Goal: Use online tool/utility: Utilize a website feature to perform a specific function

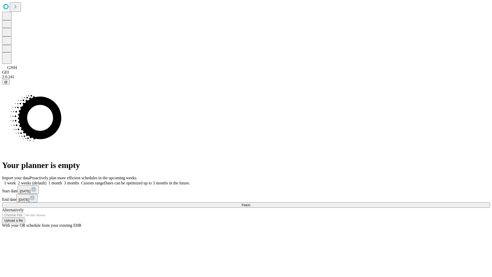
click at [250, 203] on span "Fetch" at bounding box center [246, 205] width 8 height 4
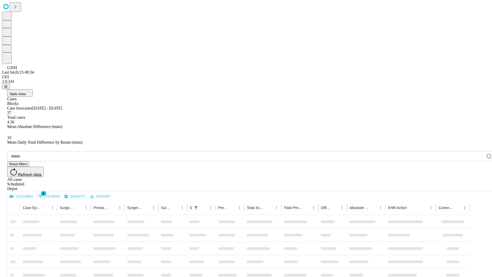
click at [26, 92] on span "Table View" at bounding box center [17, 94] width 16 height 4
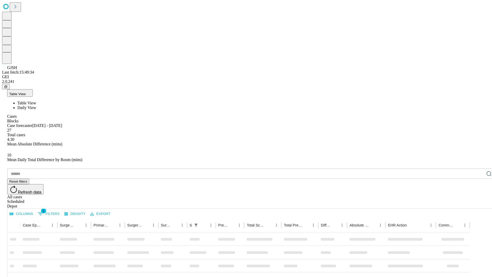
click at [36, 105] on span "Daily View" at bounding box center [26, 107] width 19 height 4
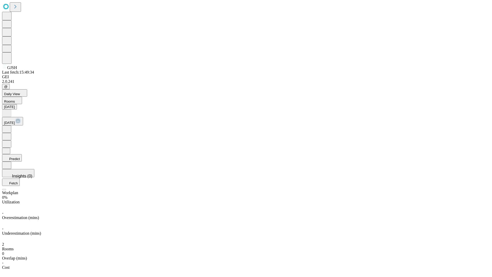
click at [22, 154] on button "Predict" at bounding box center [12, 157] width 20 height 7
